Goal: Task Accomplishment & Management: Manage account settings

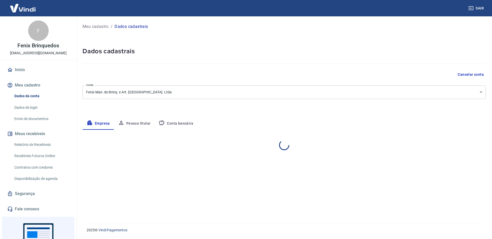
select select "SP"
select select "business"
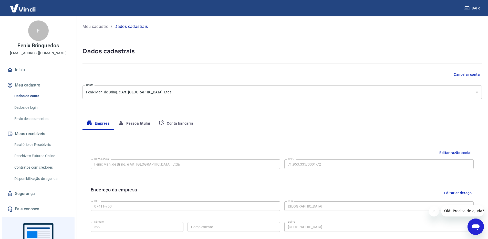
click at [39, 119] on link "Envio de documentos" at bounding box center [41, 119] width 58 height 11
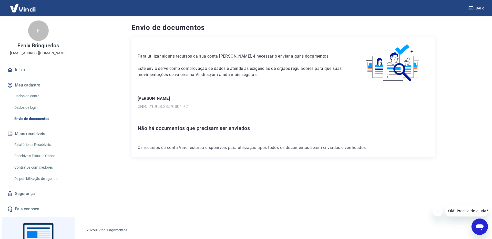
click at [124, 59] on div "Envio de documentos Para utilizar alguns recursos da sua conta [PERSON_NAME], é…" at bounding box center [283, 116] width 328 height 201
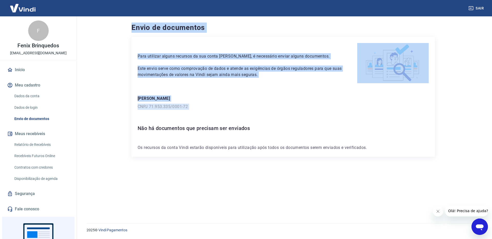
drag, startPoint x: 110, startPoint y: 33, endPoint x: 183, endPoint y: 118, distance: 112.4
click at [177, 112] on main "Envio de documentos Para utilizar alguns recursos da sua conta [PERSON_NAME], é…" at bounding box center [283, 127] width 418 height 223
click at [184, 118] on div "Para utilizar alguns recursos da sua conta [PERSON_NAME], é necessário enviar a…" at bounding box center [284, 97] width 304 height 120
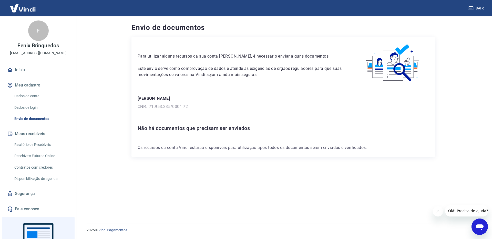
drag, startPoint x: 408, startPoint y: 186, endPoint x: 418, endPoint y: 193, distance: 12.6
click at [408, 186] on div "Para utilizar alguns recursos da sua conta [PERSON_NAME], é necessário enviar a…" at bounding box center [284, 124] width 304 height 174
drag, startPoint x: 197, startPoint y: 70, endPoint x: 273, endPoint y: 70, distance: 75.9
click at [272, 70] on p "Este envio serve como comprovação de dados e atende as exigências de órgãos reg…" at bounding box center [241, 72] width 207 height 12
click at [273, 70] on p "Este envio serve como comprovação de dados e atende as exigências de órgãos reg…" at bounding box center [241, 72] width 207 height 12
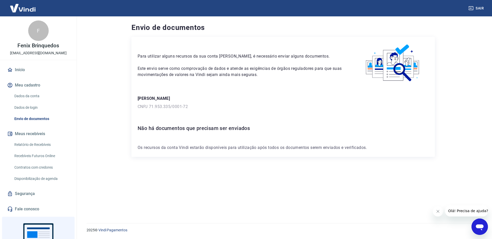
click at [146, 105] on p "CNPJ 71.953.335/0001-72" at bounding box center [283, 107] width 291 height 6
drag, startPoint x: 138, startPoint y: 105, endPoint x: 167, endPoint y: 106, distance: 28.2
click at [163, 106] on p "CNPJ 71.953.335/0001-72" at bounding box center [283, 107] width 291 height 6
click at [167, 106] on p "CNPJ 71.953.335/0001-72" at bounding box center [283, 107] width 291 height 6
click at [38, 91] on link "Dados da conta" at bounding box center [41, 96] width 58 height 11
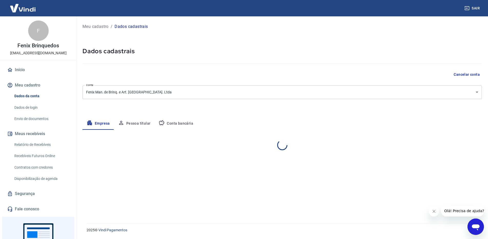
select select "SP"
select select "business"
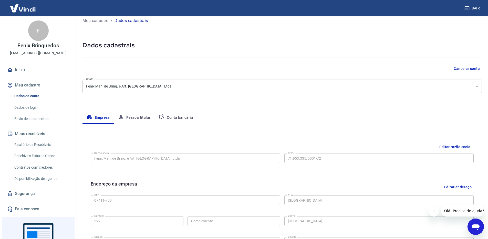
scroll to position [5, 0]
click at [146, 117] on button "Pessoa titular" at bounding box center [134, 118] width 41 height 12
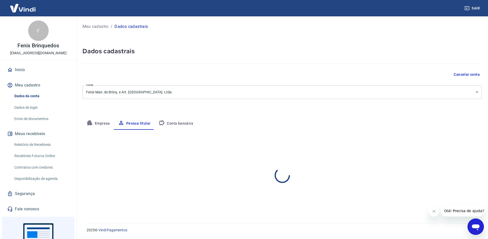
scroll to position [0, 0]
click at [176, 123] on button "Conta bancária" at bounding box center [176, 124] width 43 height 12
select select "1"
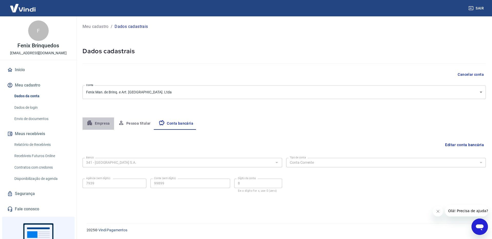
click at [99, 119] on button "Empresa" at bounding box center [99, 124] width 32 height 12
select select "SP"
select select "business"
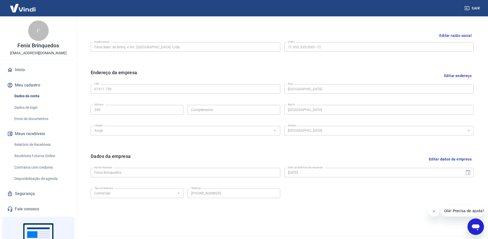
scroll to position [130, 0]
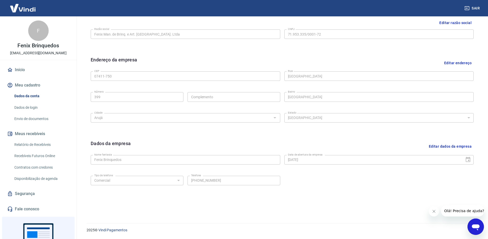
click at [272, 160] on div "Nome fantasia Fenix Brinquedos Nome fantasia Data de abertura da empresa [DATE]…" at bounding box center [282, 159] width 383 height 13
click at [217, 142] on div "Dados da empresa Editar dados da empresa" at bounding box center [282, 146] width 383 height 13
click at [24, 91] on link "Dados da conta" at bounding box center [41, 96] width 58 height 11
click at [27, 84] on button "Meu cadastro" at bounding box center [38, 85] width 64 height 11
click at [28, 77] on div "Início Meu cadastro Dados da conta Dados de login Envio de documentos Meus rece…" at bounding box center [38, 139] width 77 height 151
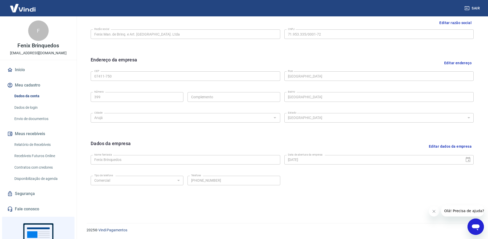
scroll to position [38, 0]
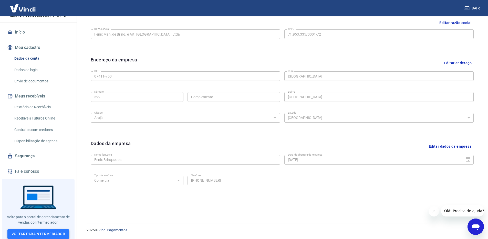
click at [35, 231] on link "Voltar para Intermediador" at bounding box center [38, 234] width 62 height 9
